Goal: Navigation & Orientation: Go to known website

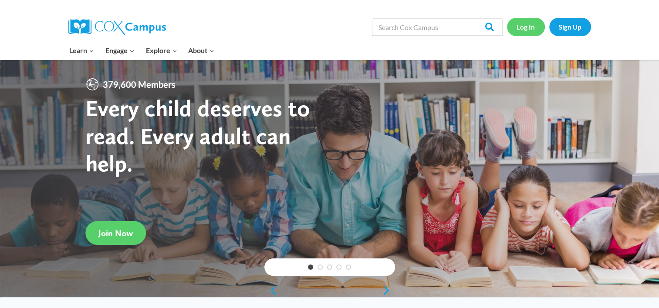
click at [531, 24] on link "Log In" at bounding box center [526, 27] width 38 height 18
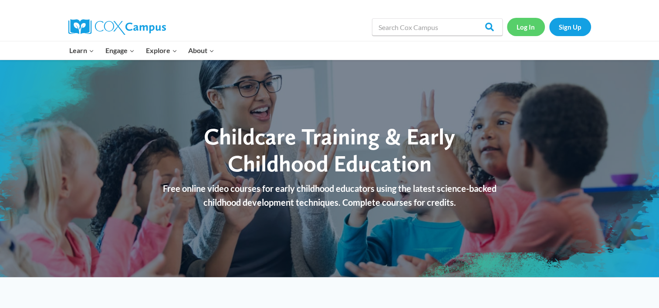
click at [529, 27] on link "Log In" at bounding box center [526, 27] width 38 height 18
